Goal: Information Seeking & Learning: Learn about a topic

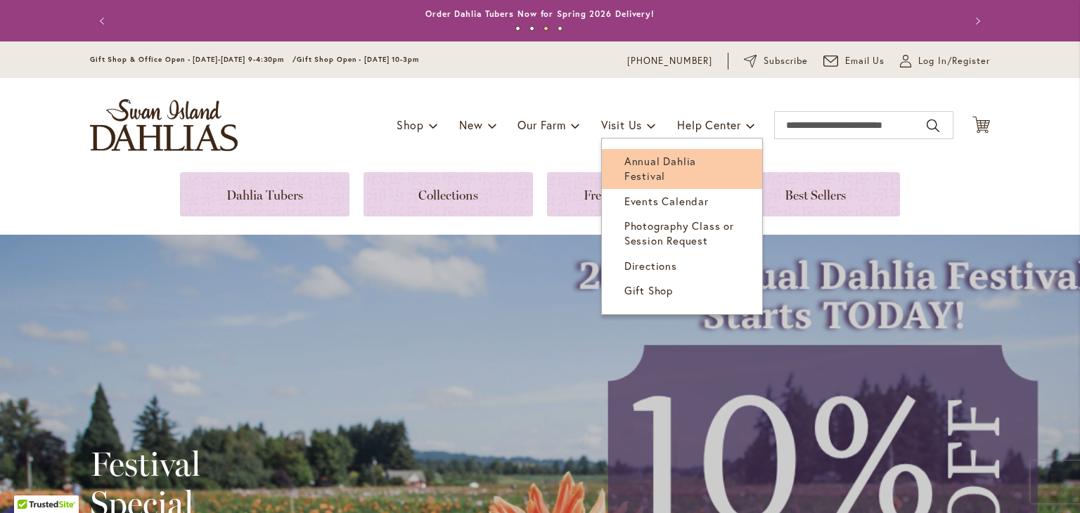
click at [634, 160] on span "Annual Dahlia Festival" at bounding box center [660, 168] width 72 height 29
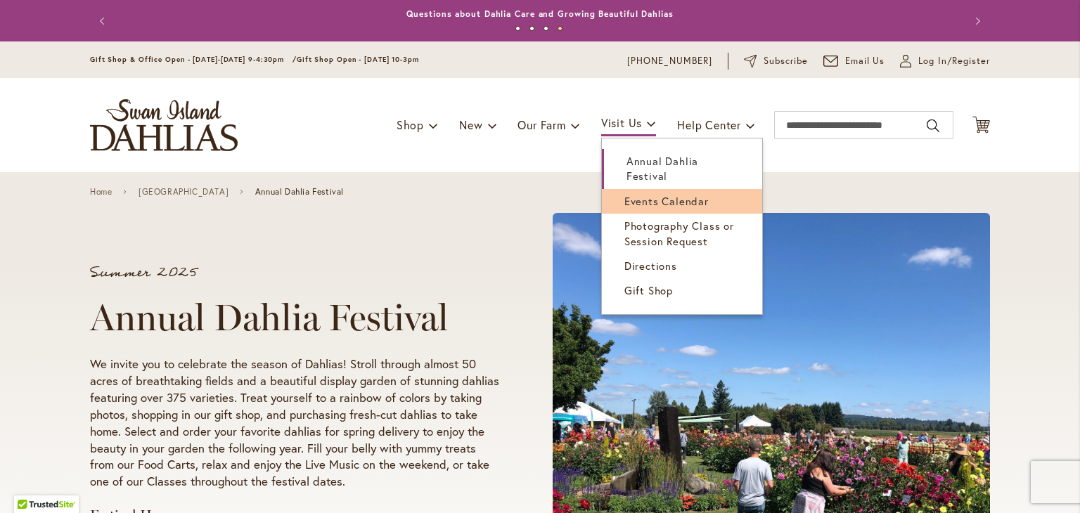
click at [624, 194] on span "Events Calendar" at bounding box center [666, 201] width 84 height 14
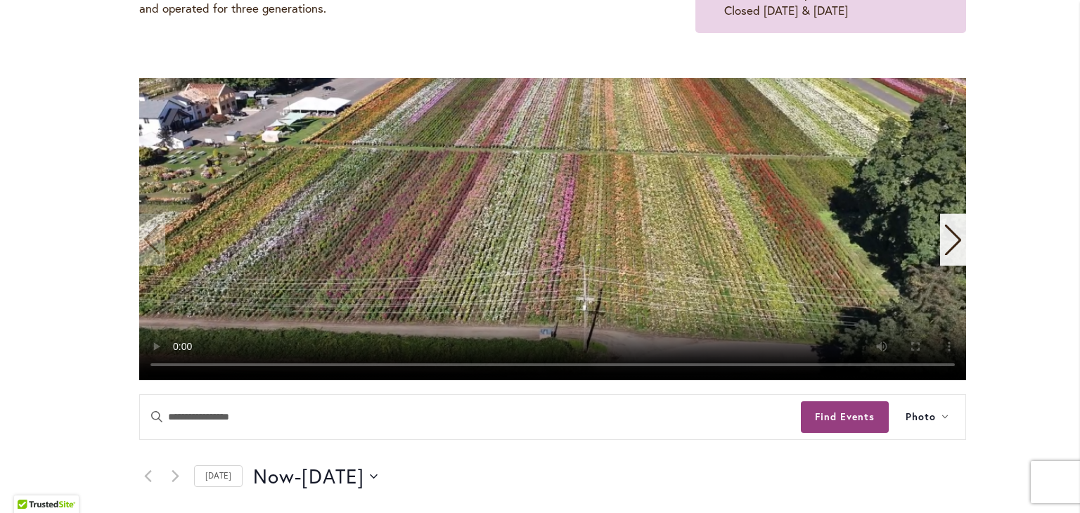
scroll to position [187, 0]
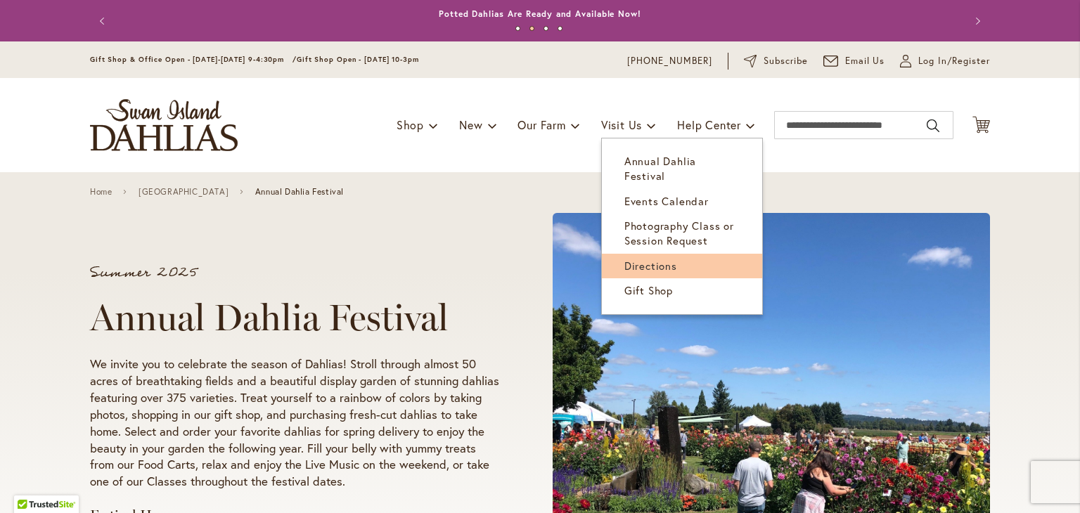
click at [637, 259] on span "Directions" at bounding box center [650, 266] width 53 height 14
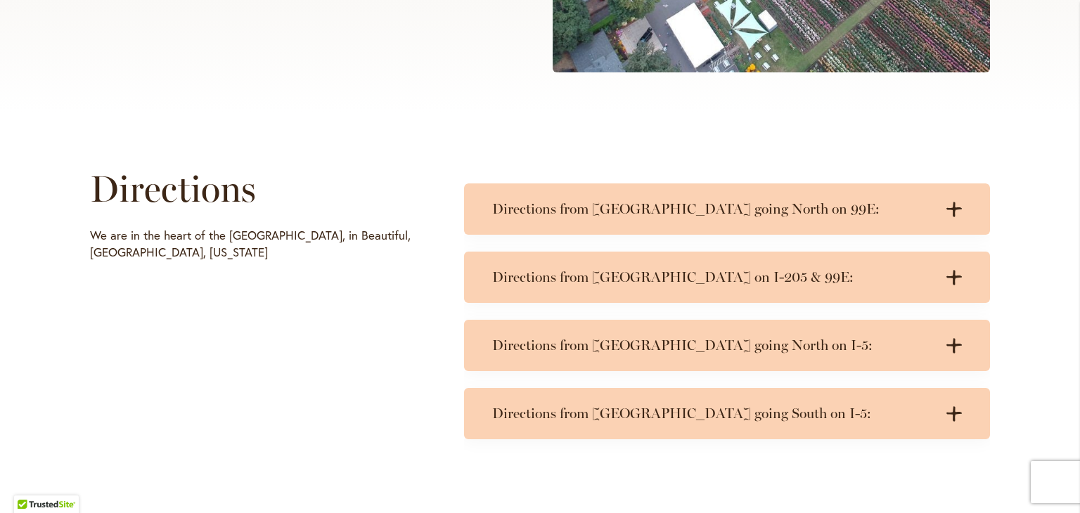
scroll to position [656, 0]
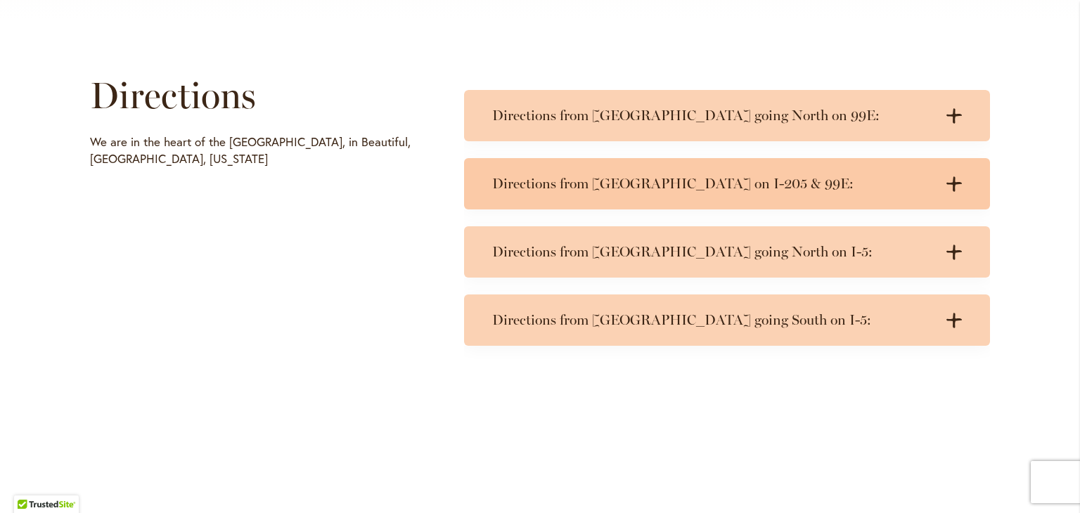
click at [670, 182] on h3 "Directions from Portland on I-205 & 99E:" at bounding box center [712, 184] width 441 height 18
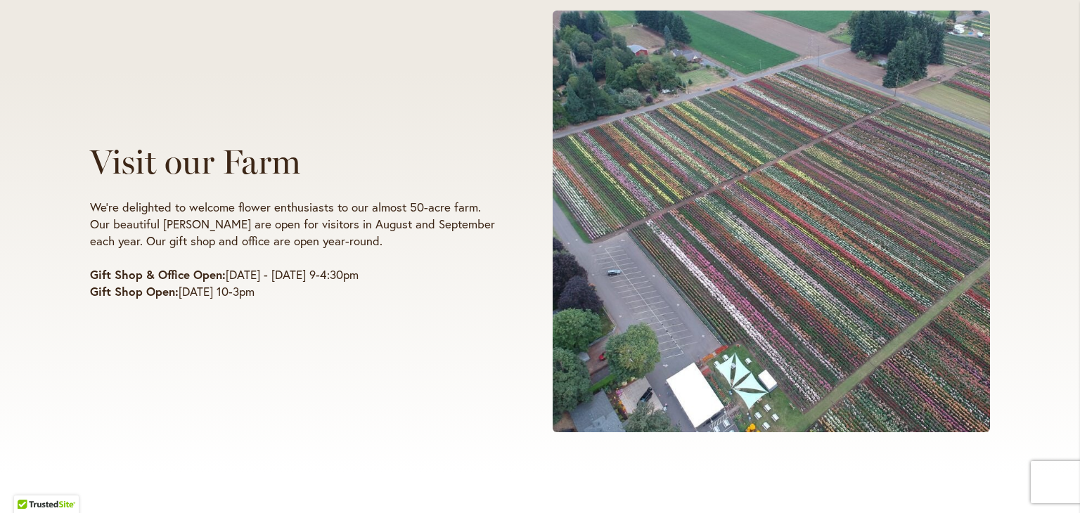
scroll to position [187, 0]
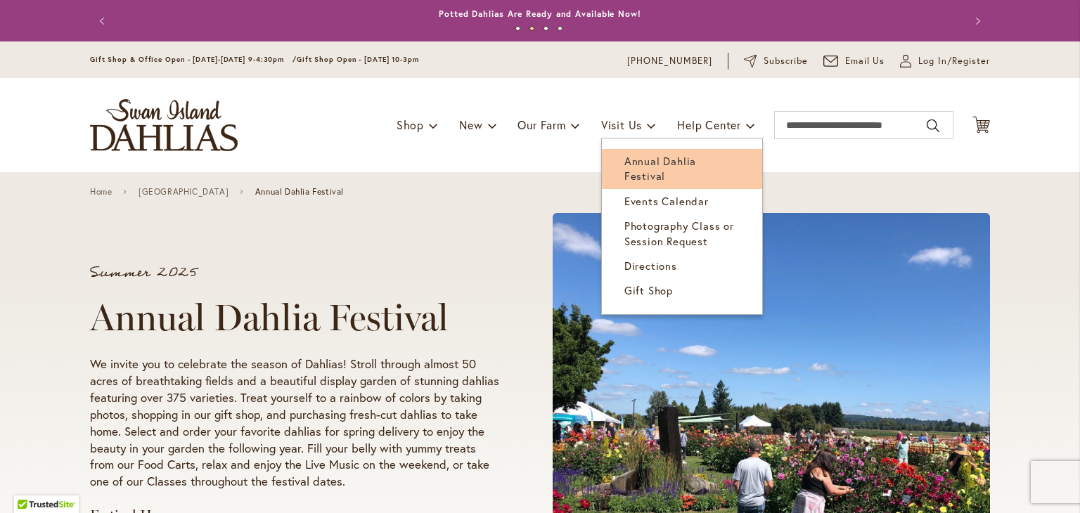
click at [624, 162] on span "Annual Dahlia Festival" at bounding box center [660, 168] width 72 height 29
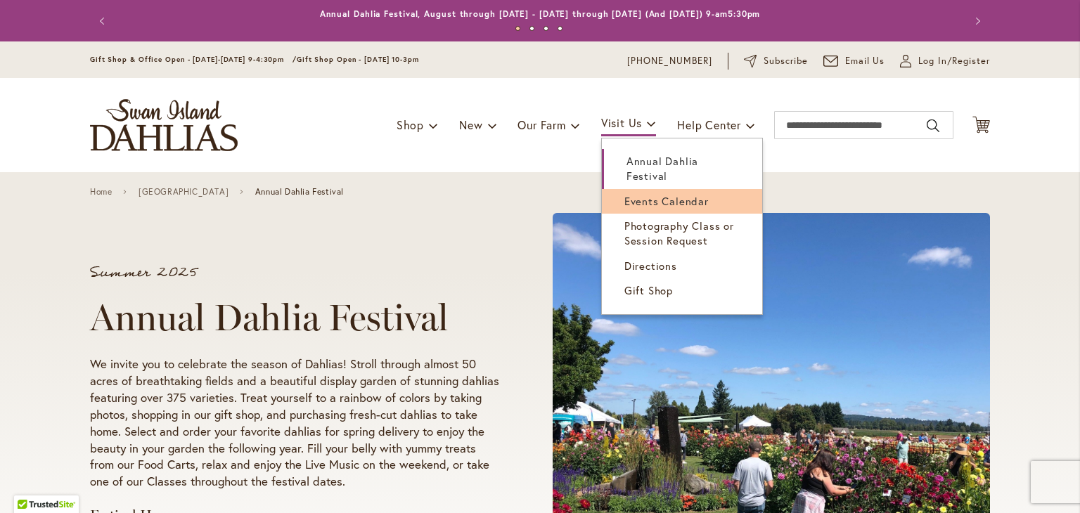
click at [631, 194] on span "Events Calendar" at bounding box center [666, 201] width 84 height 14
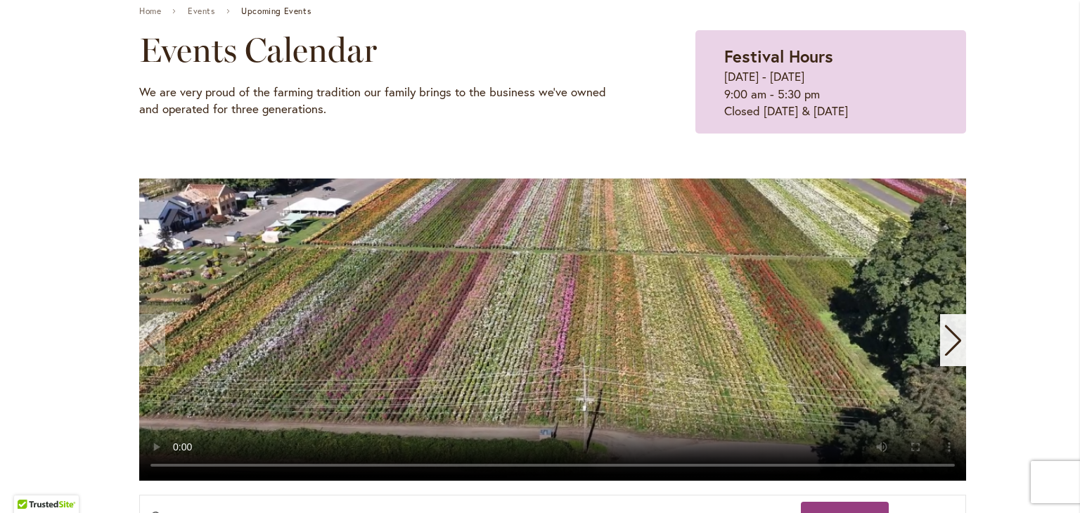
scroll to position [187, 0]
